Goal: Task Accomplishment & Management: Use online tool/utility

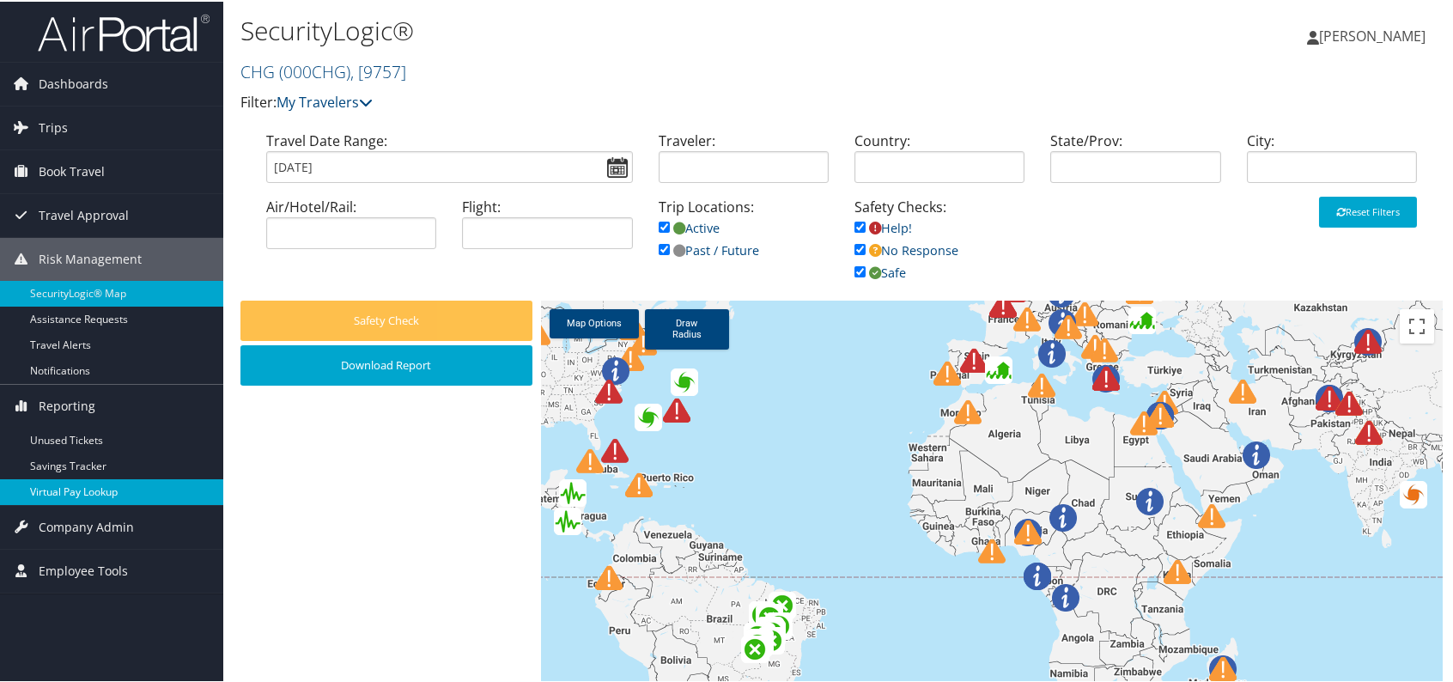
click at [143, 491] on link "Virtual Pay Lookup" at bounding box center [111, 491] width 223 height 26
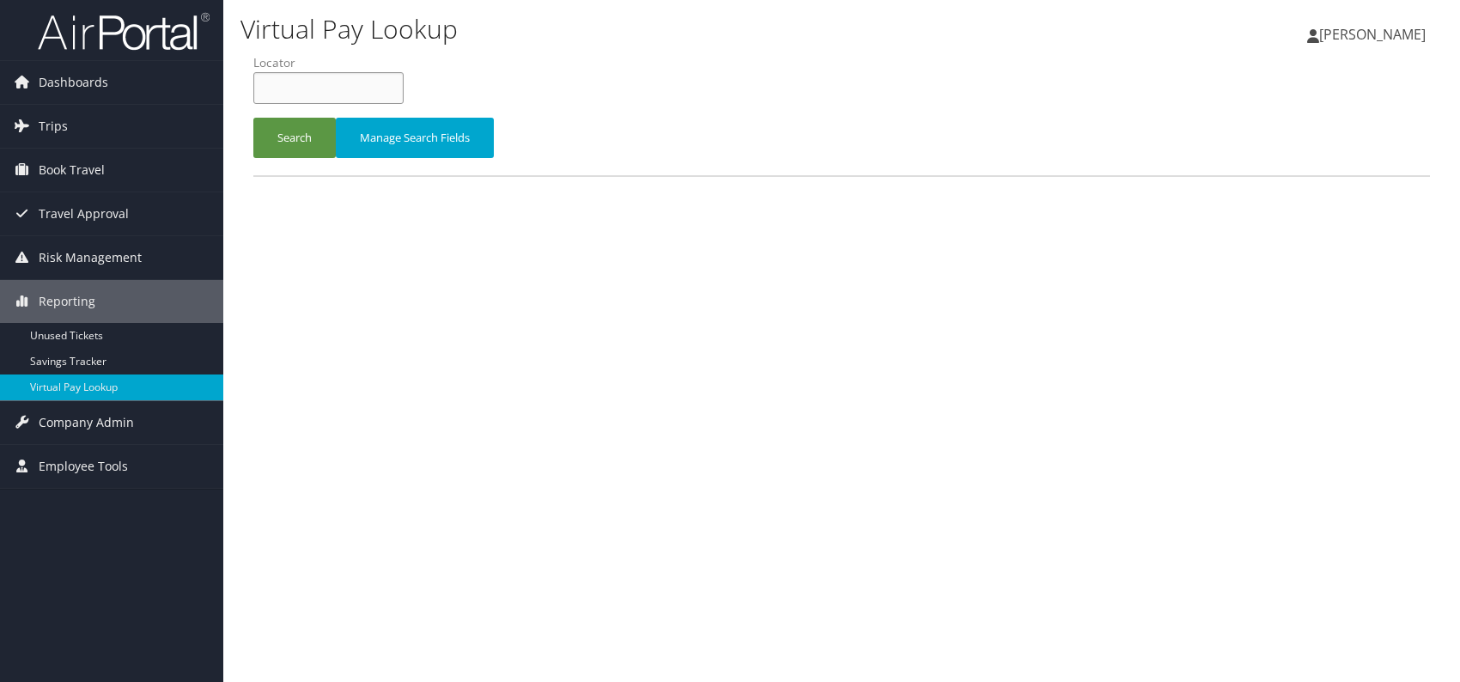
paste input "UGSUNG"
type input "UGSUNG"
click at [302, 137] on button "Search" at bounding box center [294, 138] width 82 height 40
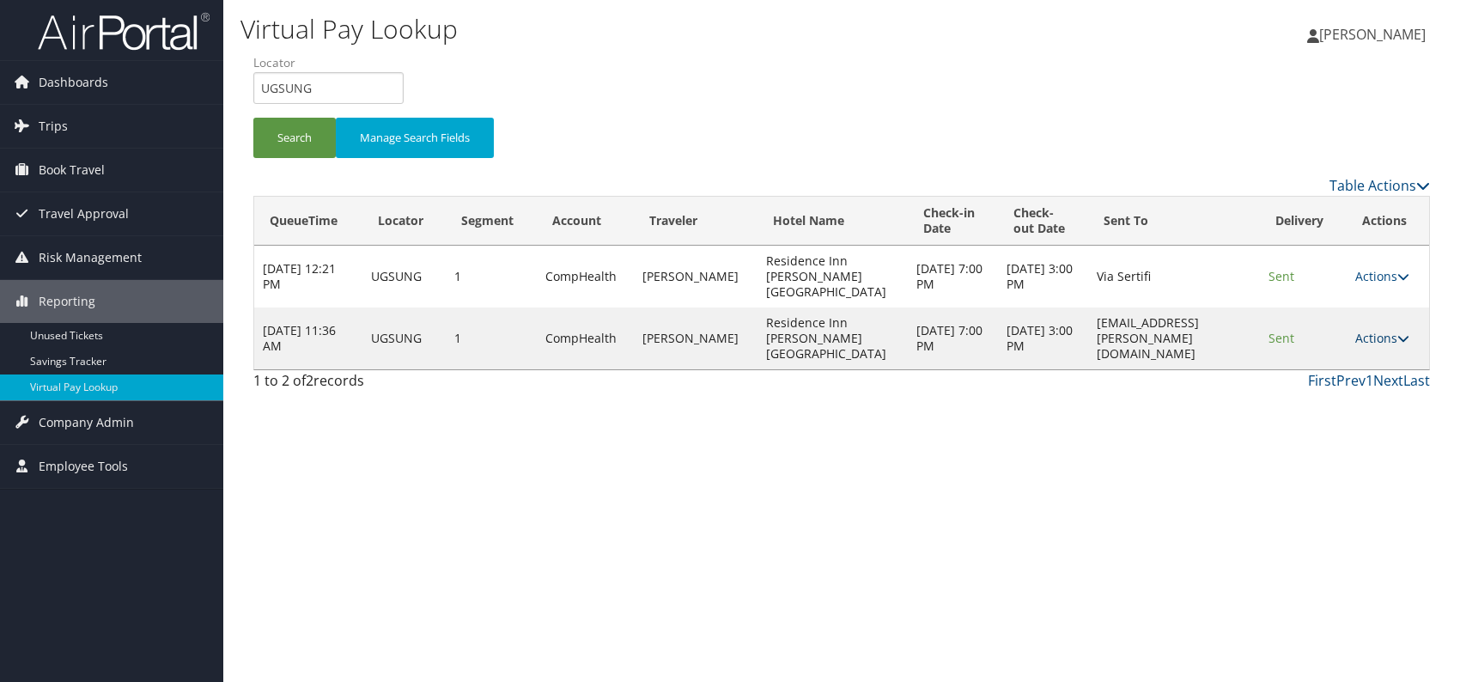
click at [1390, 330] on link "Actions" at bounding box center [1382, 338] width 54 height 16
click at [1324, 371] on link "Logs" at bounding box center [1350, 368] width 108 height 29
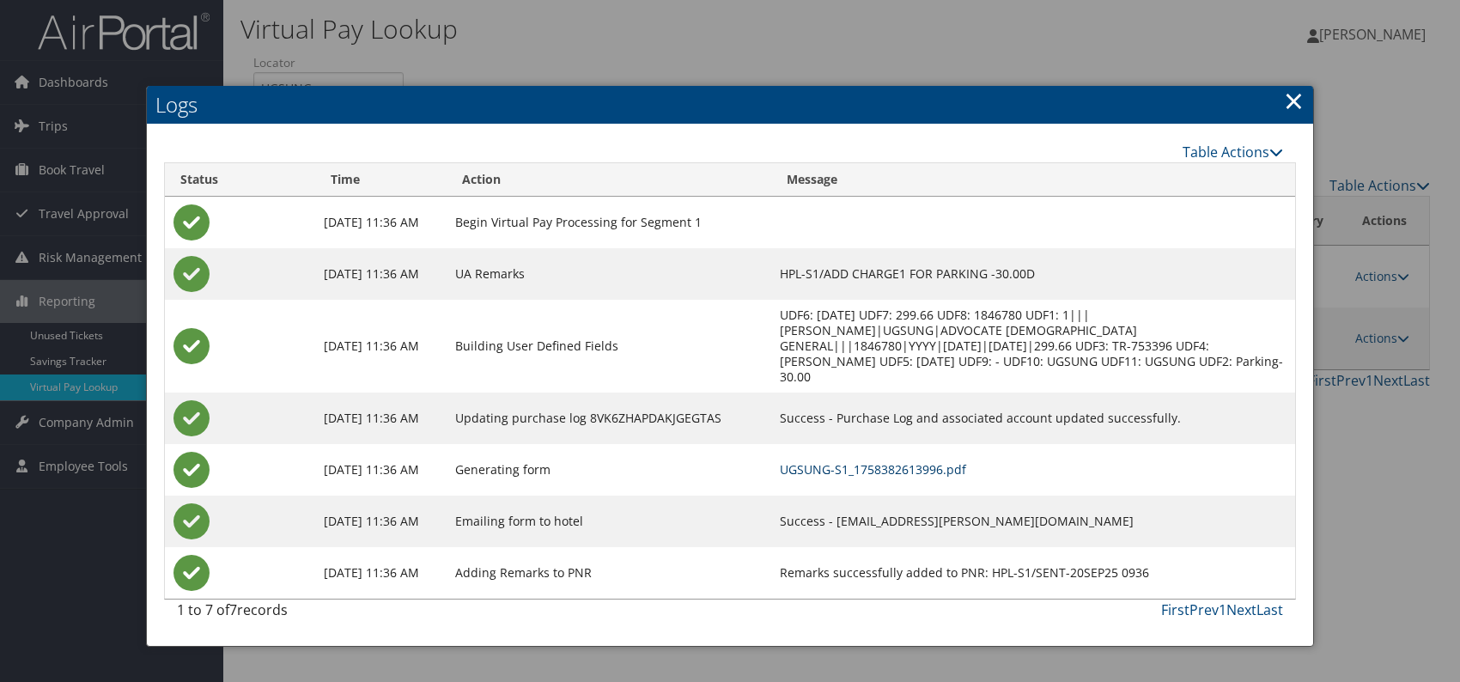
click at [948, 461] on link "UGSUNG-S1_1758382613996.pdf" at bounding box center [873, 469] width 186 height 16
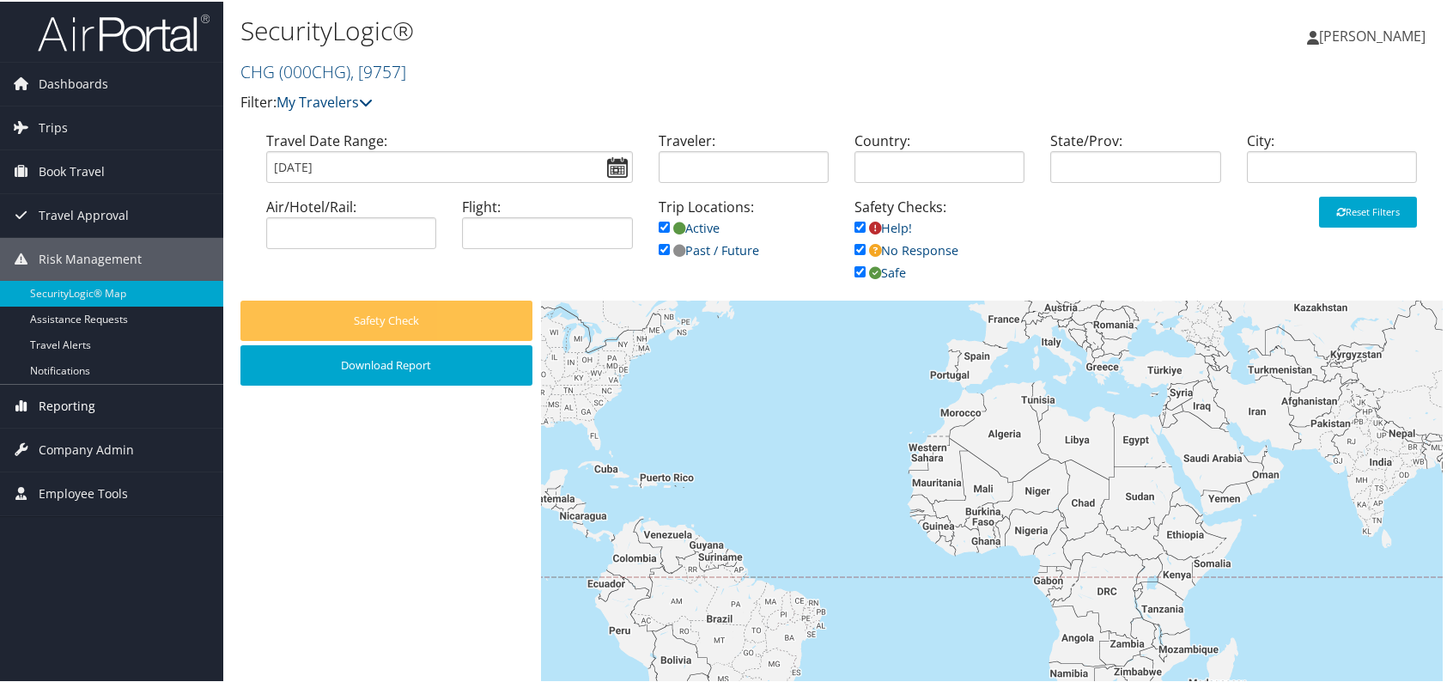
click at [90, 406] on span "Reporting" at bounding box center [67, 404] width 57 height 43
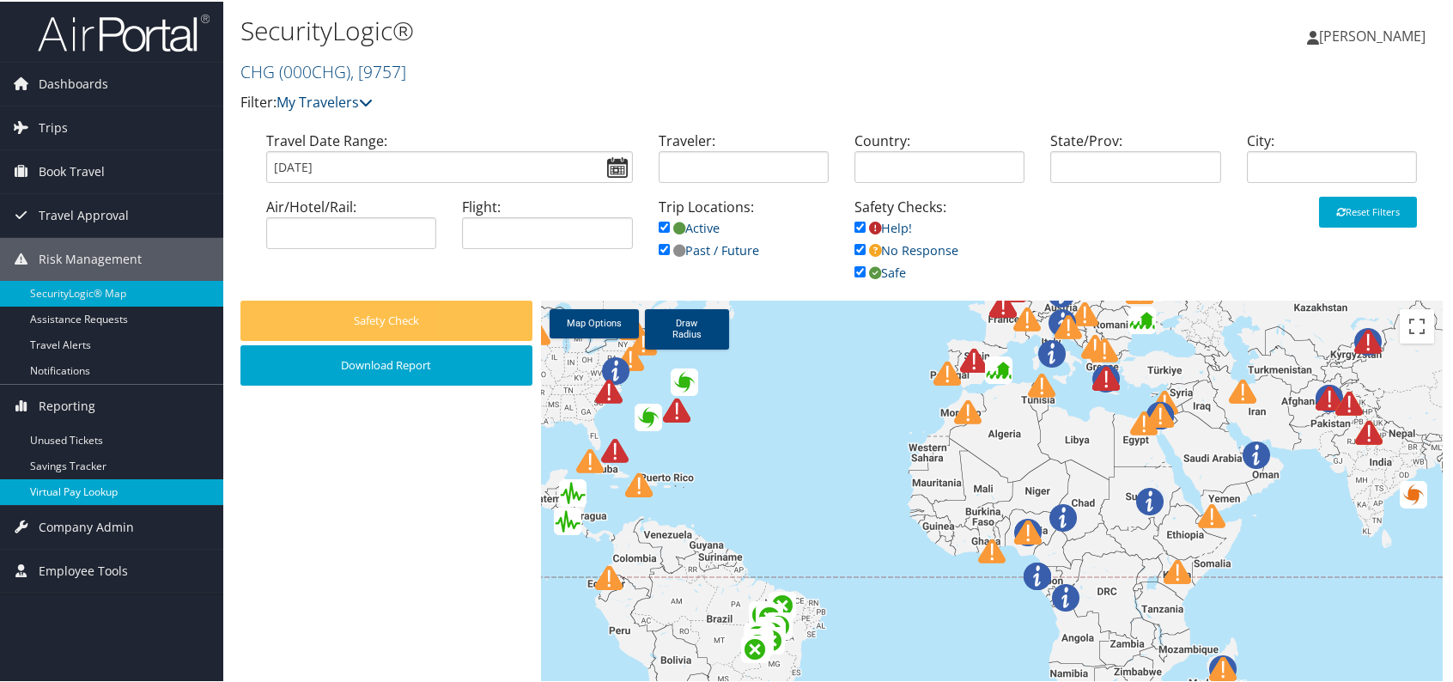
click at [106, 490] on link "Virtual Pay Lookup" at bounding box center [111, 491] width 223 height 26
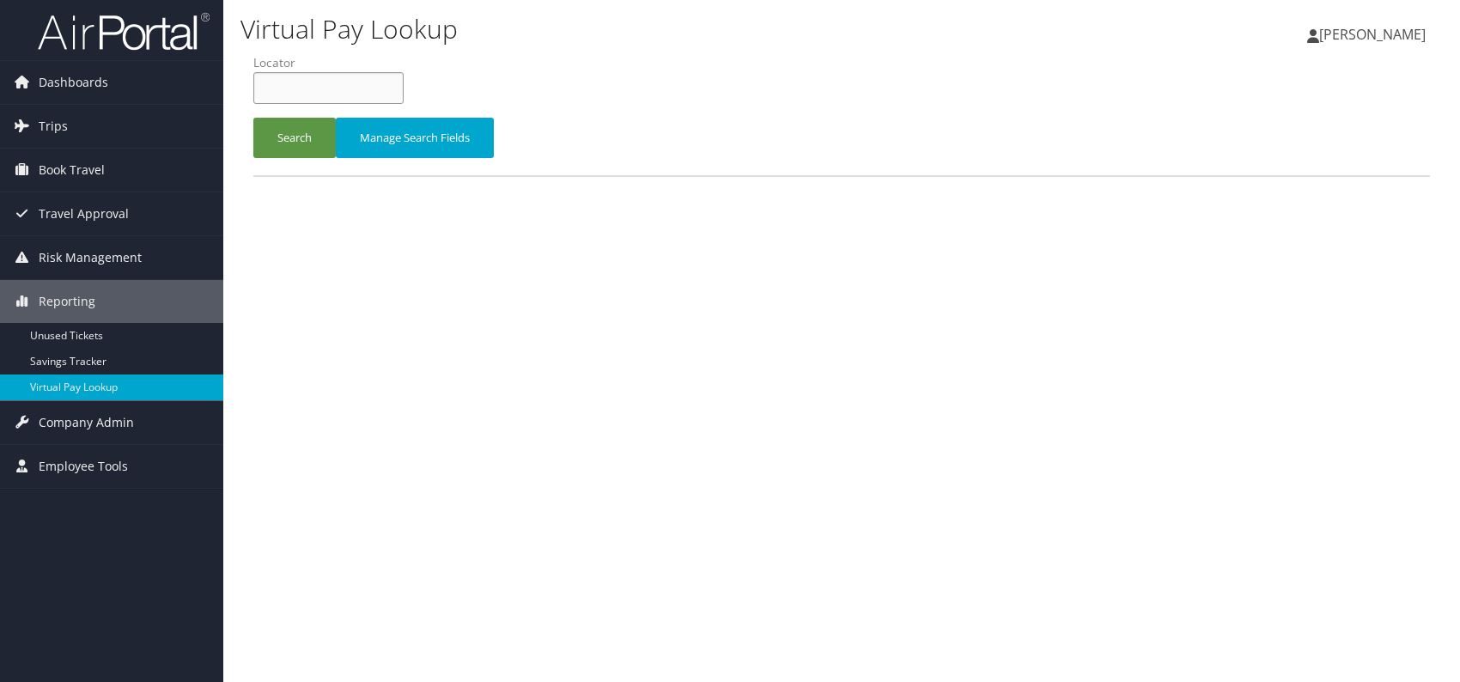
paste input "WSXPMX"
click at [290, 84] on input "WSXPMX" at bounding box center [328, 88] width 150 height 32
type input "WSXPMX"
click at [297, 132] on button "Search" at bounding box center [294, 138] width 82 height 40
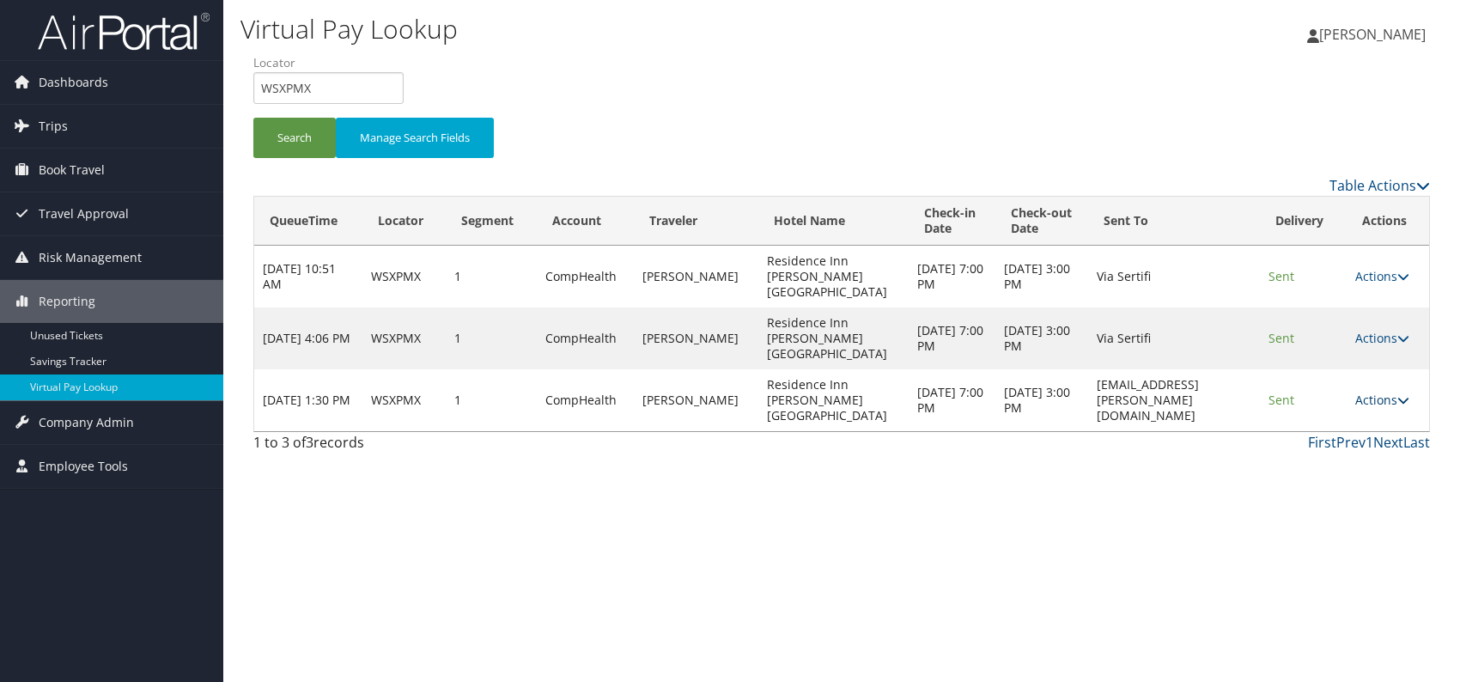
click at [1360, 392] on link "Actions" at bounding box center [1382, 400] width 54 height 16
click at [1334, 411] on link "Logs" at bounding box center [1350, 414] width 108 height 29
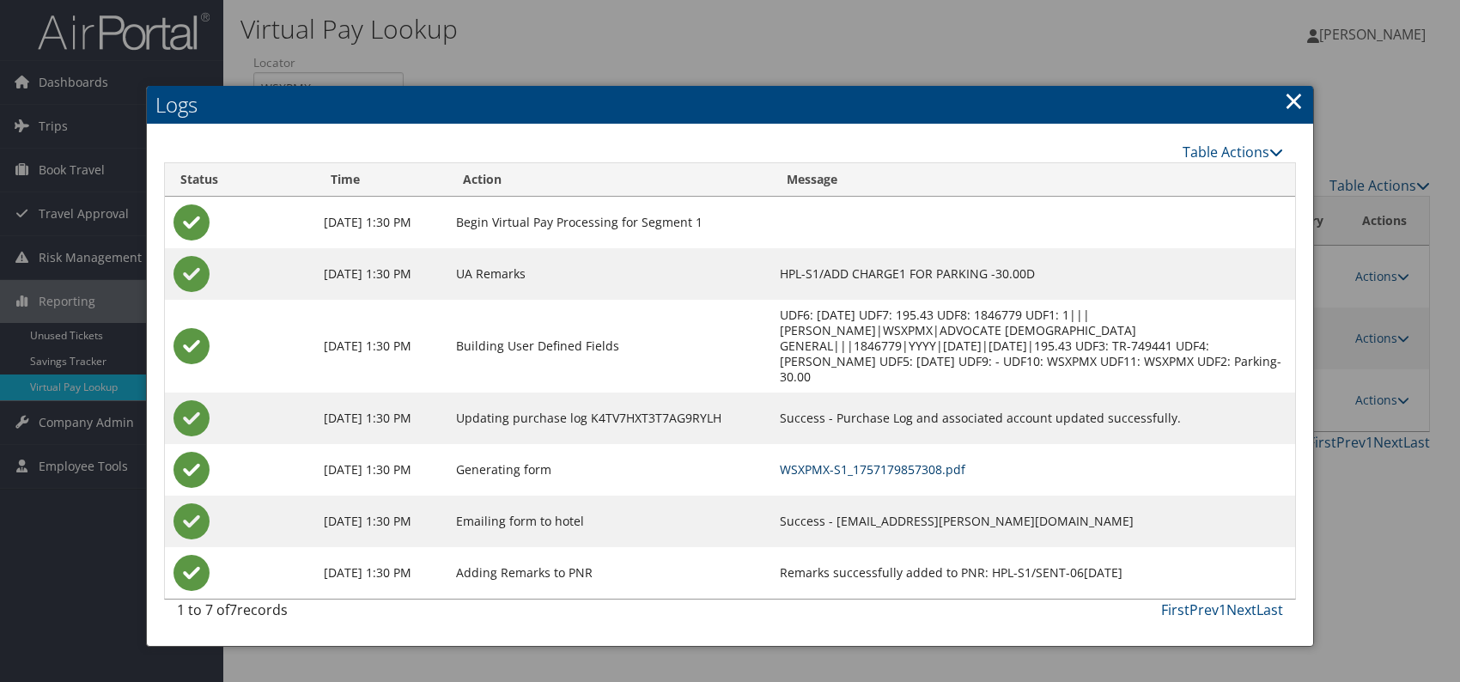
click at [905, 461] on link "WSXPMX-S1_1757179857308.pdf" at bounding box center [873, 469] width 186 height 16
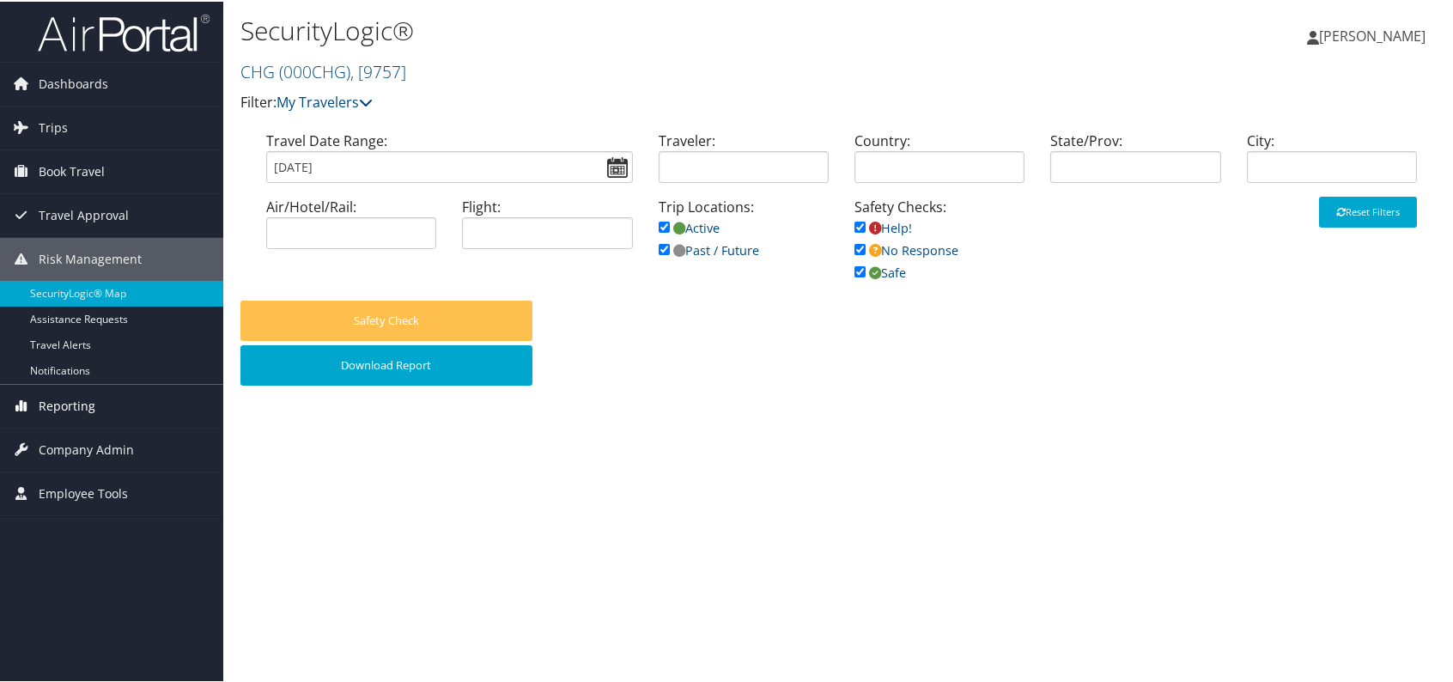
click at [62, 402] on span "Reporting" at bounding box center [67, 404] width 57 height 43
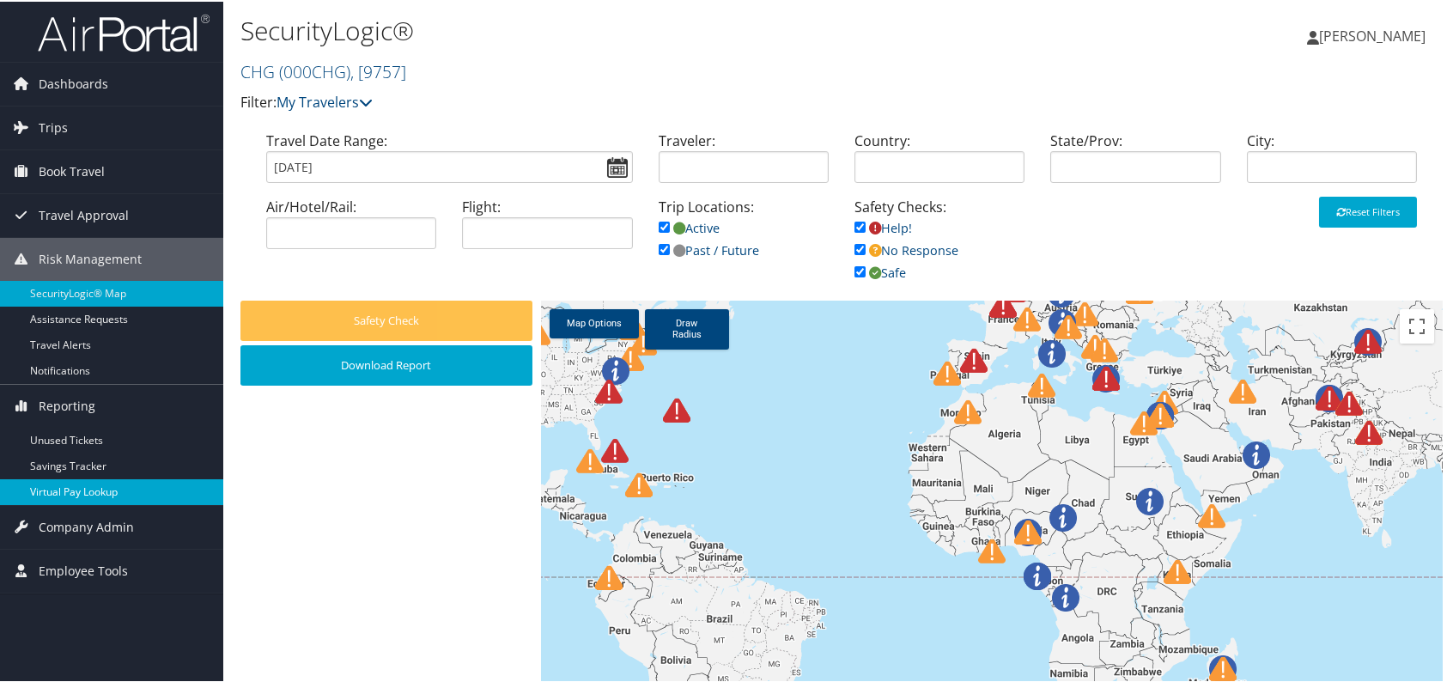
drag, startPoint x: 109, startPoint y: 490, endPoint x: 125, endPoint y: 490, distance: 16.3
click at [110, 490] on link "Virtual Pay Lookup" at bounding box center [111, 491] width 223 height 26
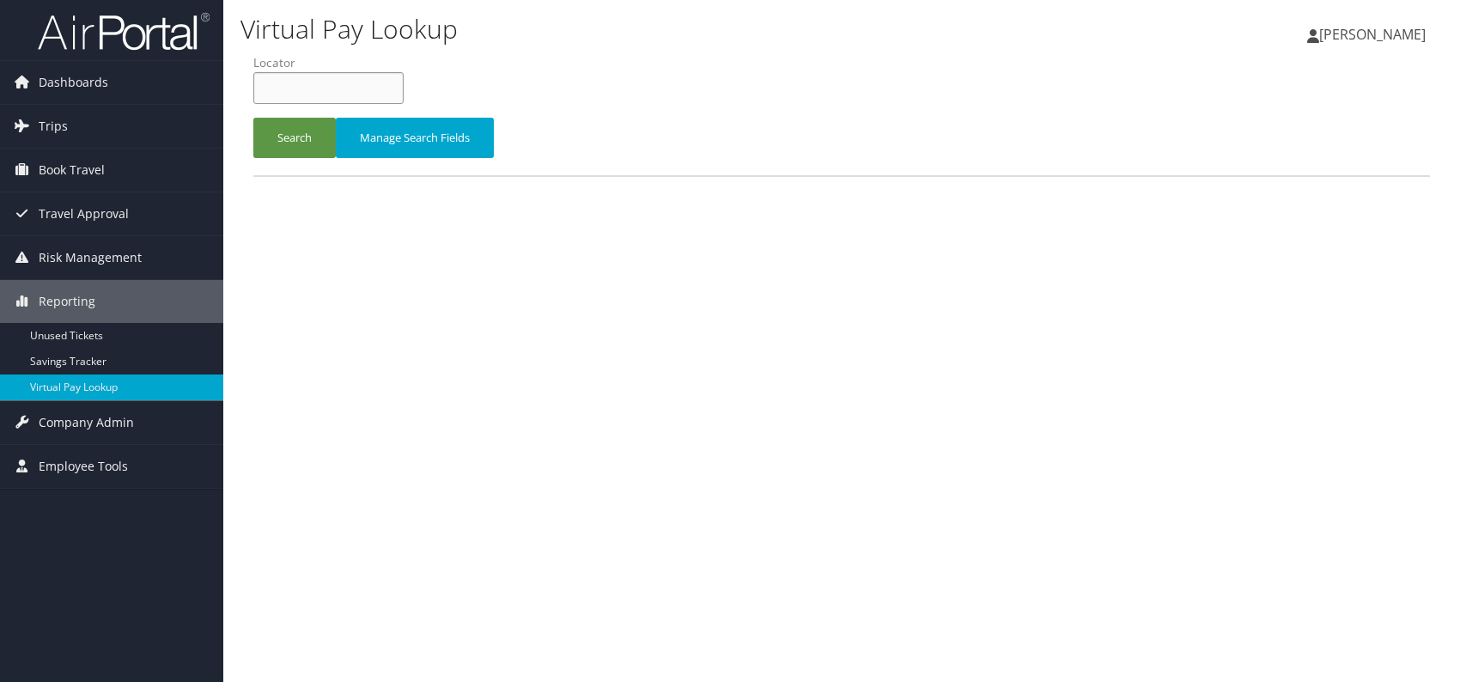
paste input "UGSUNG"
type input "UGSUNG"
click at [294, 133] on button "Search" at bounding box center [294, 138] width 82 height 40
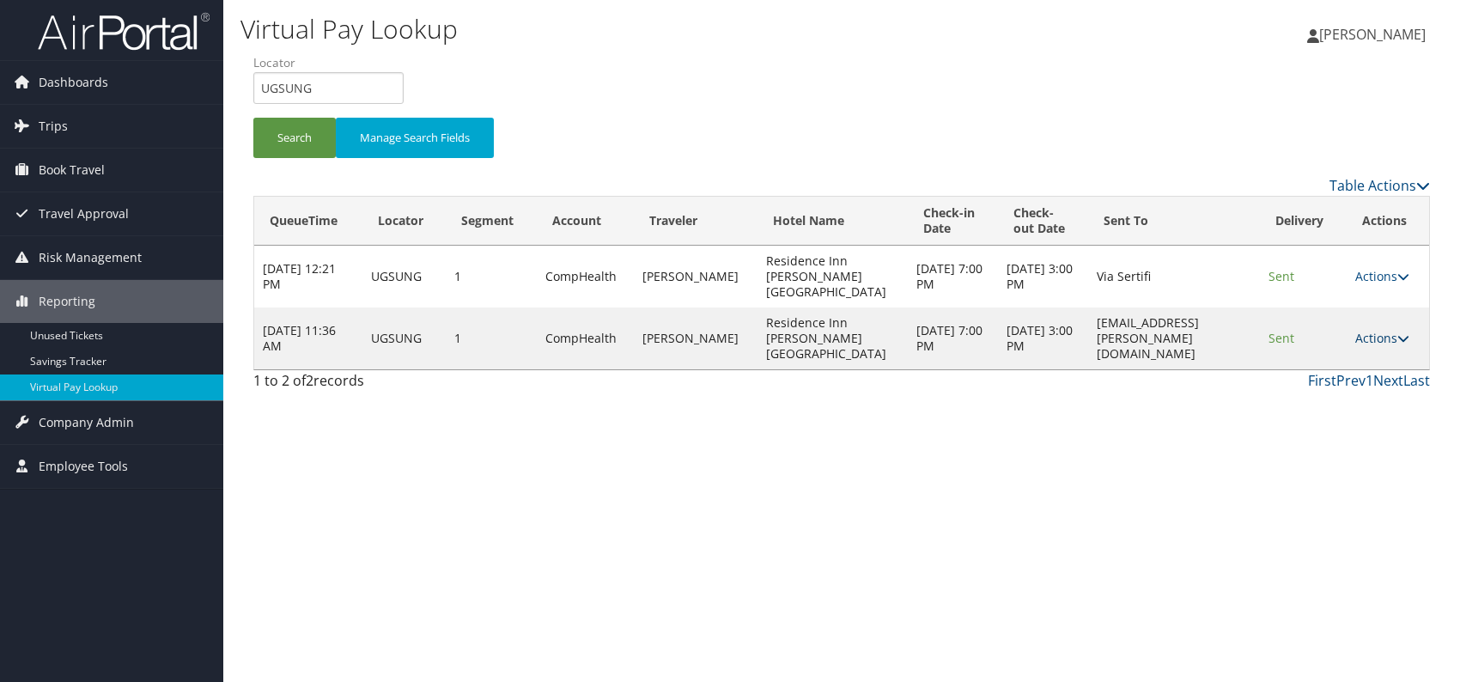
click at [1391, 330] on link "Actions" at bounding box center [1382, 338] width 54 height 16
click at [1352, 368] on link "Logs" at bounding box center [1350, 368] width 108 height 29
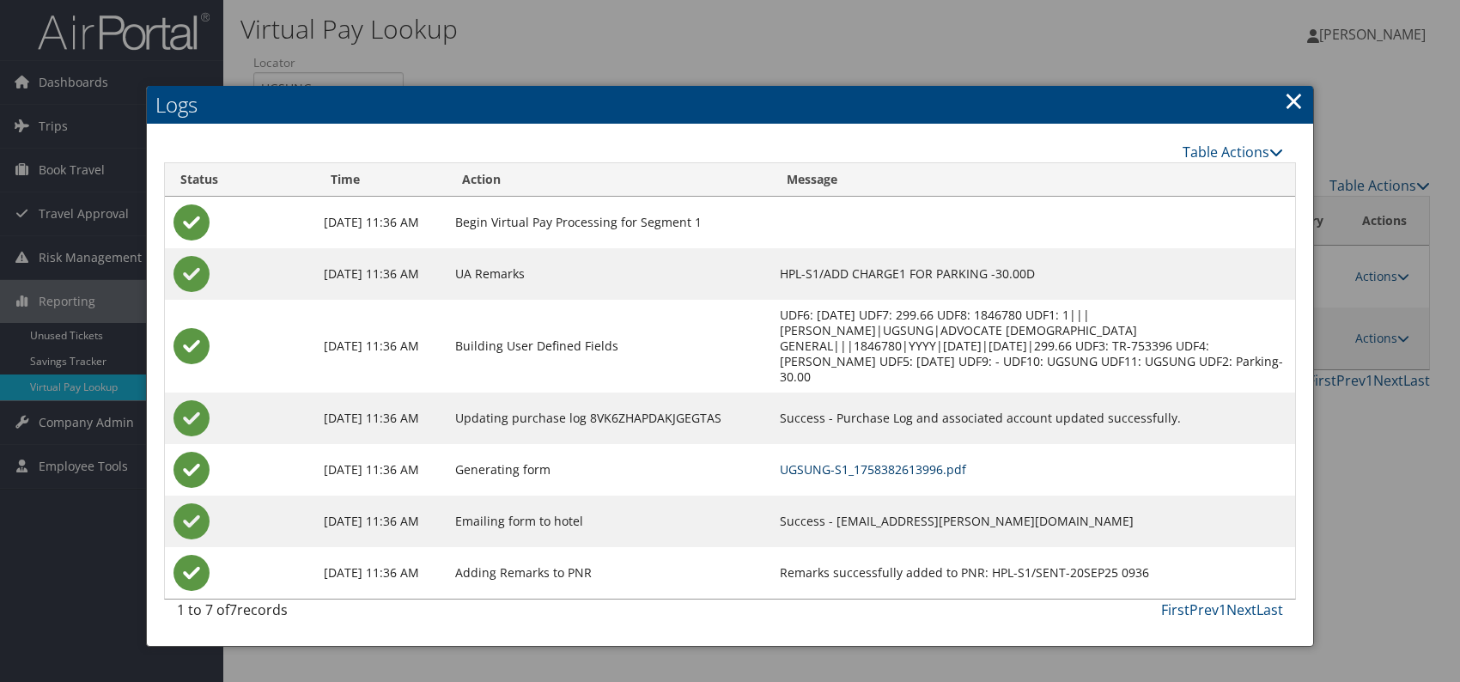
click at [954, 461] on link "UGSUNG-S1_1758382613996.pdf" at bounding box center [873, 469] width 186 height 16
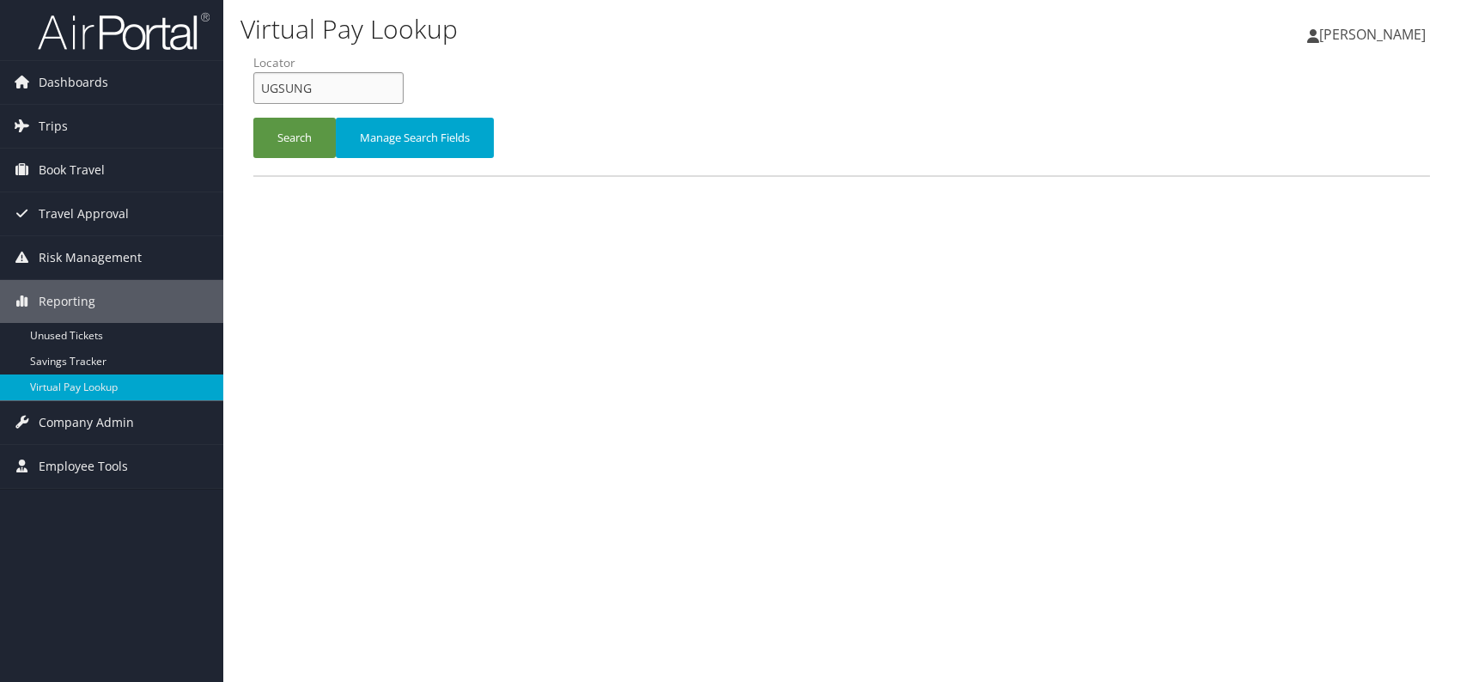
drag, startPoint x: 265, startPoint y: 88, endPoint x: 253, endPoint y: 83, distance: 12.8
click at [253, 83] on input "UGSUNG" at bounding box center [328, 88] width 150 height 32
paste input "WFSYFZ"
type input "WFSYFZ"
click at [282, 134] on button "Search" at bounding box center [294, 138] width 82 height 40
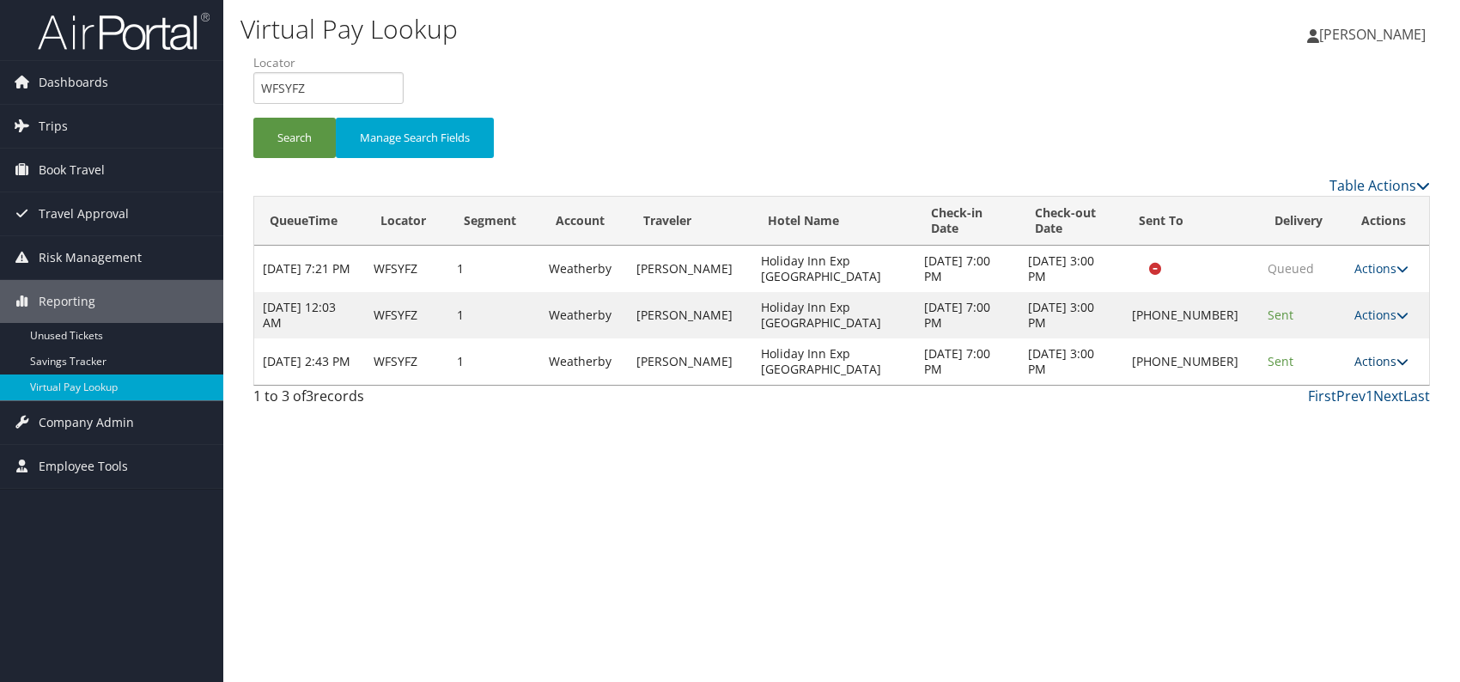
click at [1397, 358] on icon at bounding box center [1403, 362] width 12 height 12
click at [1330, 412] on link "Logs" at bounding box center [1325, 414] width 147 height 29
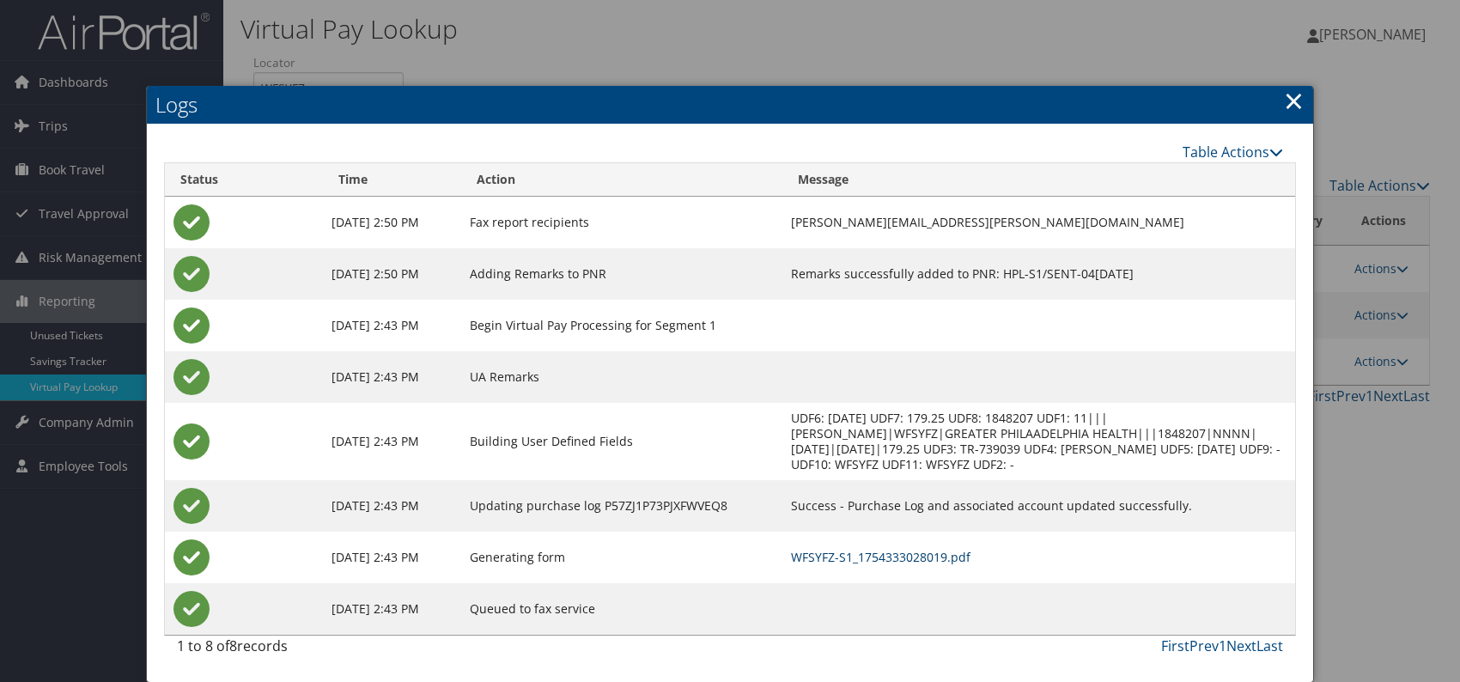
click at [927, 557] on link "WFSYFZ-S1_1754333028019.pdf" at bounding box center [881, 557] width 180 height 16
